Goal: Information Seeking & Learning: Understand process/instructions

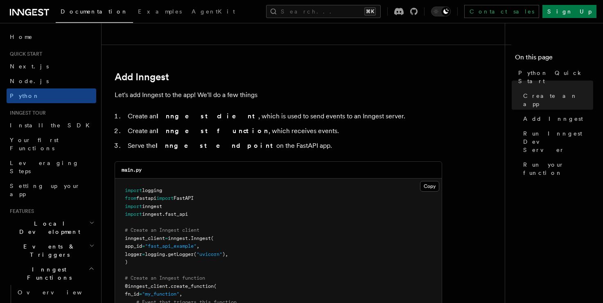
scroll to position [480, 0]
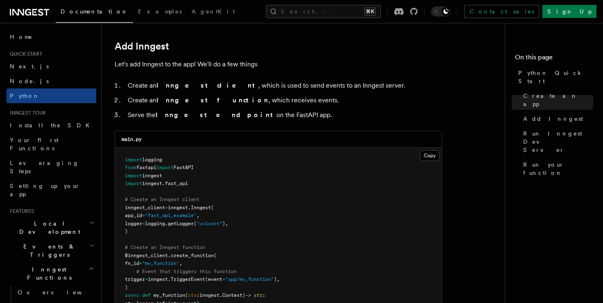
drag, startPoint x: 328, startPoint y: 63, endPoint x: 328, endPoint y: 113, distance: 49.5
click at [327, 113] on li "Serve the Inngest endpoint on the FastAPI app." at bounding box center [283, 114] width 317 height 11
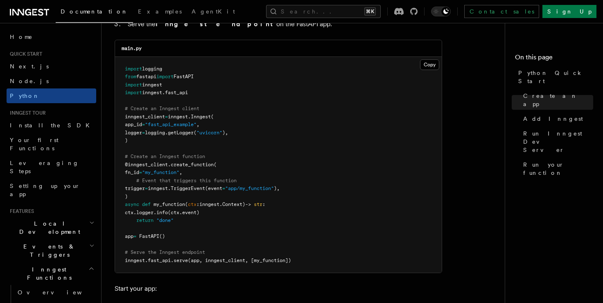
scroll to position [562, 0]
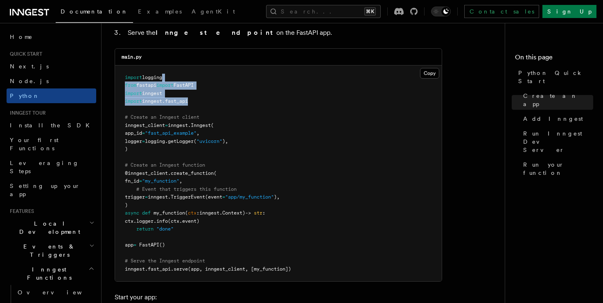
drag, startPoint x: 174, startPoint y: 74, endPoint x: 201, endPoint y: 104, distance: 41.1
click at [201, 104] on pre "import logging from fastapi import FastAPI import inngest import inngest . fast…" at bounding box center [278, 173] width 327 height 216
drag, startPoint x: 204, startPoint y: 104, endPoint x: 207, endPoint y: 66, distance: 37.8
click at [207, 66] on pre "import logging from fastapi import FastAPI import inngest import inngest . fast…" at bounding box center [278, 173] width 327 height 216
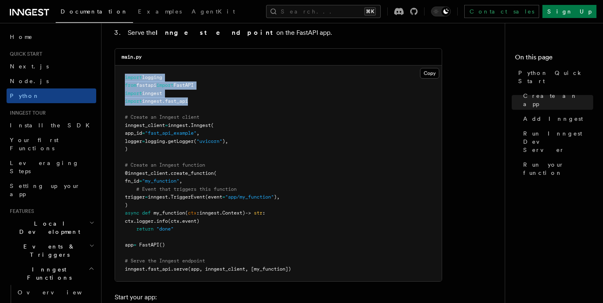
click at [207, 66] on pre "import logging from fastapi import FastAPI import inngest import inngest . fast…" at bounding box center [278, 173] width 327 height 216
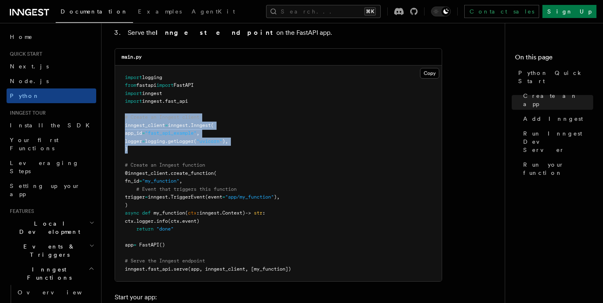
drag, startPoint x: 126, startPoint y: 114, endPoint x: 223, endPoint y: 152, distance: 104.0
click at [223, 152] on pre "import logging from fastapi import FastAPI import inngest import inngest . fast…" at bounding box center [278, 173] width 327 height 216
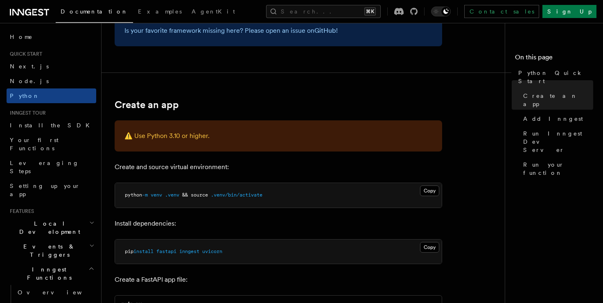
scroll to position [97, 0]
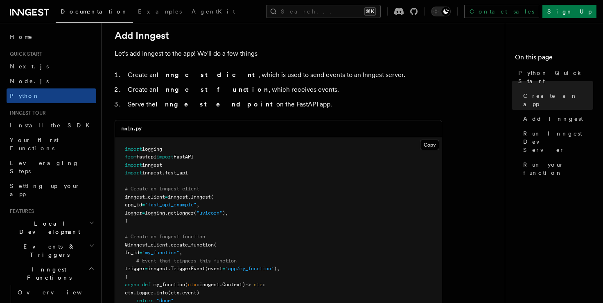
scroll to position [509, 0]
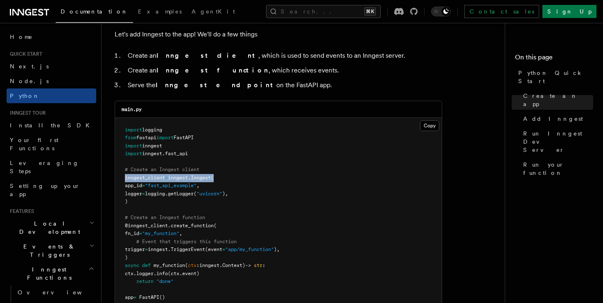
drag, startPoint x: 124, startPoint y: 180, endPoint x: 229, endPoint y: 180, distance: 104.3
click at [229, 180] on pre "import logging from fastapi import FastAPI import inngest import inngest . fast…" at bounding box center [278, 226] width 327 height 216
click at [229, 181] on pre "import logging from fastapi import FastAPI import inngest import inngest . fast…" at bounding box center [278, 226] width 327 height 216
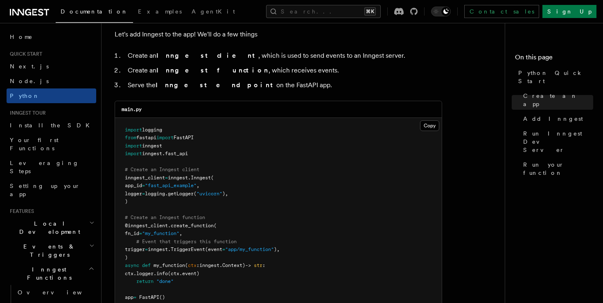
click at [188, 196] on pre "import logging from fastapi import FastAPI import inngest import inngest . fast…" at bounding box center [278, 226] width 327 height 216
click at [220, 195] on span ""uvicorn"" at bounding box center [209, 194] width 26 height 6
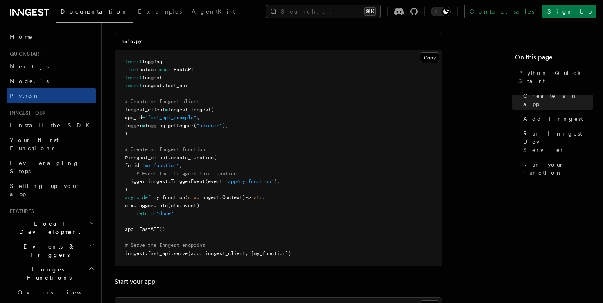
scroll to position [579, 0]
click at [208, 248] on pre "import logging from fastapi import FastAPI import inngest import inngest . fast…" at bounding box center [278, 156] width 327 height 216
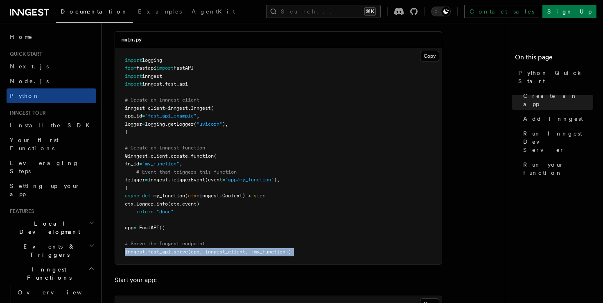
click at [208, 248] on pre "import logging from fastapi import FastAPI import inngest import inngest . fast…" at bounding box center [278, 156] width 327 height 216
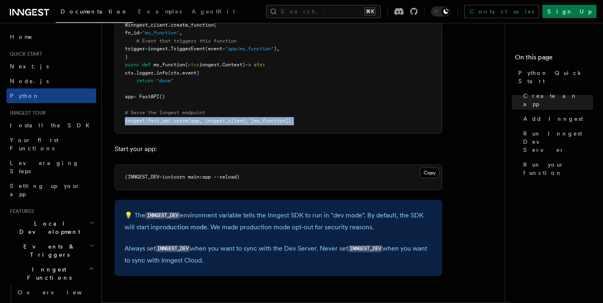
scroll to position [721, 0]
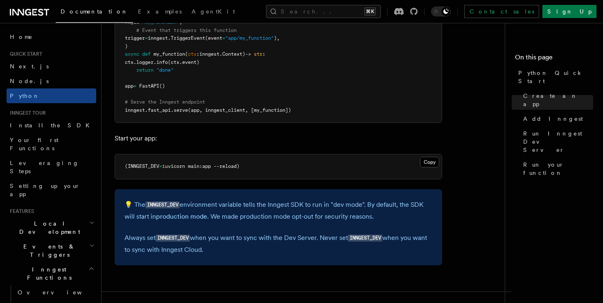
click at [217, 167] on span "uvicorn main:app --reload)" at bounding box center [202, 166] width 74 height 6
click at [338, 163] on pre "(INNGEST_DEV = 1 uvicorn main:app --reload)" at bounding box center [278, 166] width 327 height 25
click at [183, 211] on p "💡 The INNGEST_DEV environment variable tells the Inngest SDK to run in "dev mod…" at bounding box center [278, 210] width 308 height 23
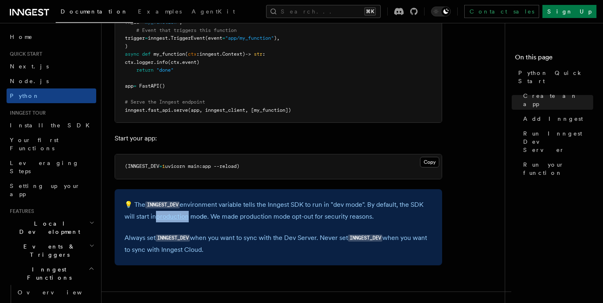
click at [183, 211] on p "💡 The INNGEST_DEV environment variable tells the Inngest SDK to run in "dev mod…" at bounding box center [278, 210] width 308 height 23
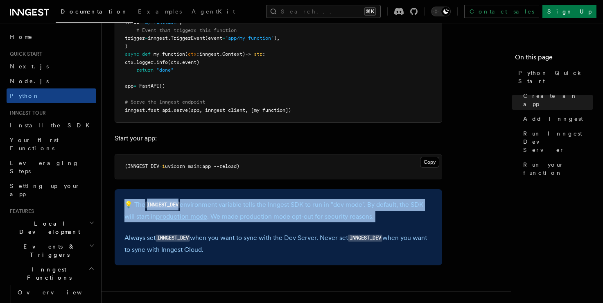
click at [183, 211] on p "💡 The INNGEST_DEV environment variable tells the Inngest SDK to run in "dev mod…" at bounding box center [278, 210] width 308 height 23
drag, startPoint x: 200, startPoint y: 195, endPoint x: 383, endPoint y: 211, distance: 184.0
click at [383, 211] on div "💡 The INNGEST_DEV environment variable tells the Inngest SDK to run in "dev mod…" at bounding box center [278, 227] width 327 height 76
click at [383, 211] on p "💡 The INNGEST_DEV environment variable tells the Inngest SDK to run in "dev mod…" at bounding box center [278, 210] width 308 height 23
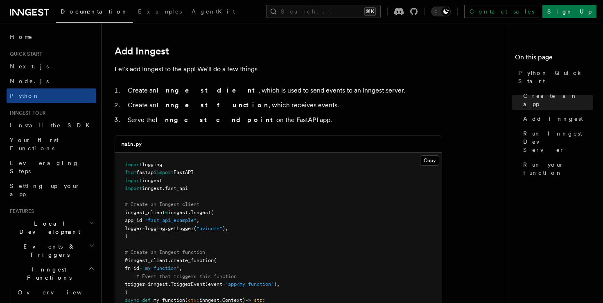
scroll to position [457, 0]
